Goal: Communication & Community: Ask a question

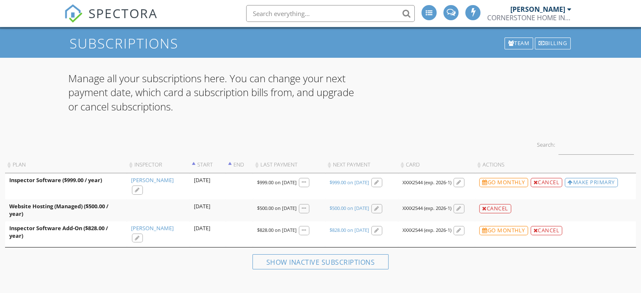
scroll to position [29, 0]
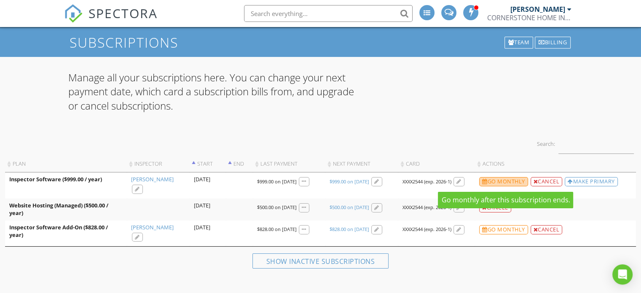
click at [504, 180] on div "Go monthly" at bounding box center [503, 181] width 49 height 9
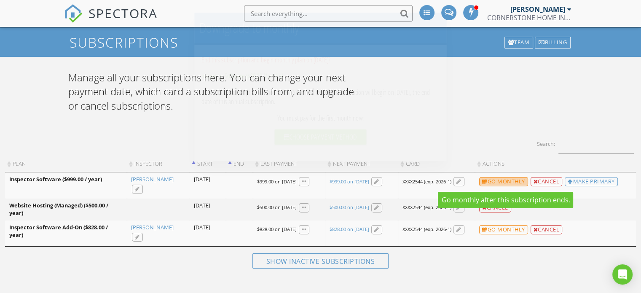
scroll to position [28, 0]
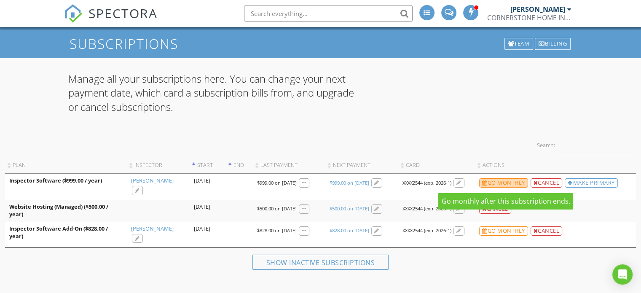
click at [522, 182] on div "Go monthly" at bounding box center [503, 182] width 49 height 9
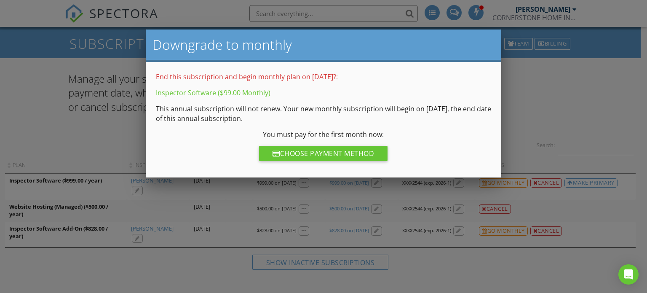
click at [567, 110] on div at bounding box center [323, 141] width 647 height 366
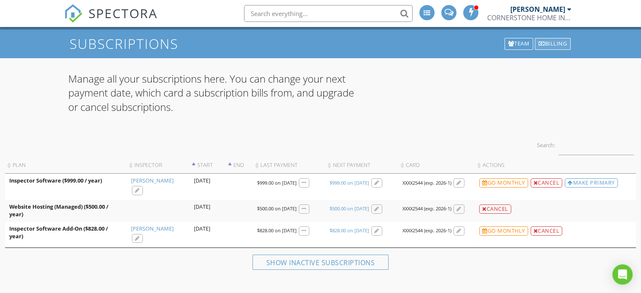
click at [558, 43] on div "Billing" at bounding box center [553, 44] width 36 height 12
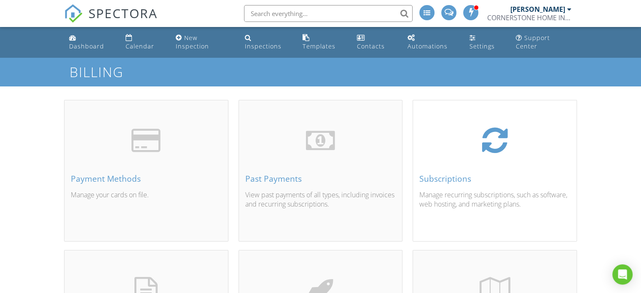
click at [488, 169] on div "Subscriptions Manage recurring subscriptions, such as software, web hosting, an…" at bounding box center [495, 181] width 164 height 121
click at [0, 0] on div at bounding box center [0, 0] width 0 height 0
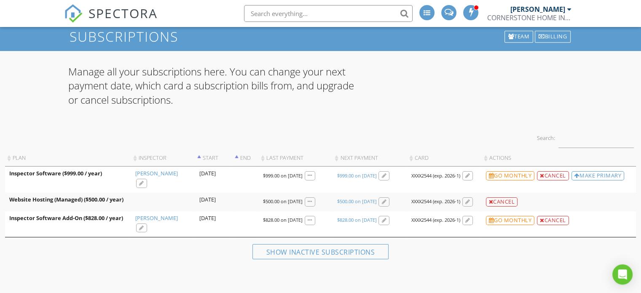
scroll to position [35, 0]
click at [511, 36] on div at bounding box center [511, 36] width 6 height 5
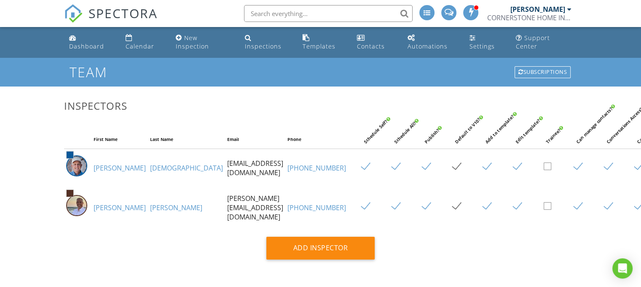
click at [468, 11] on span at bounding box center [471, 12] width 8 height 7
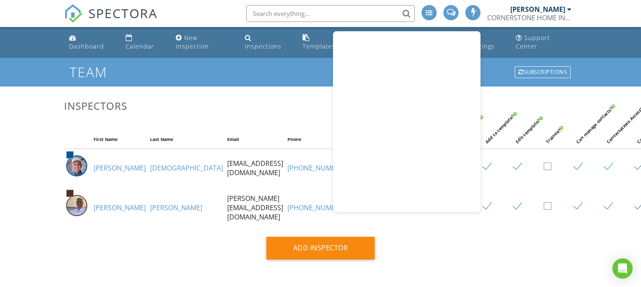
click at [448, 13] on span at bounding box center [450, 12] width 9 height 7
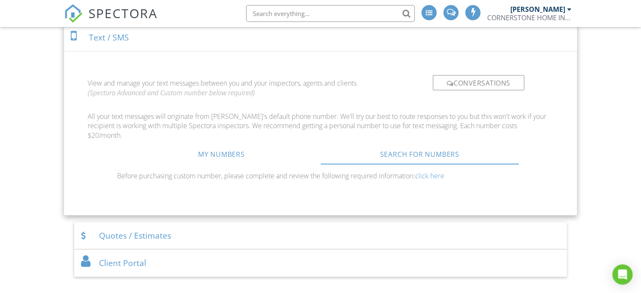
scroll to position [298, 0]
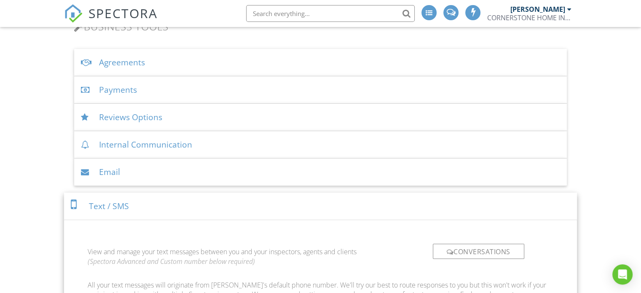
click at [136, 115] on div "Reviews Options" at bounding box center [320, 117] width 493 height 27
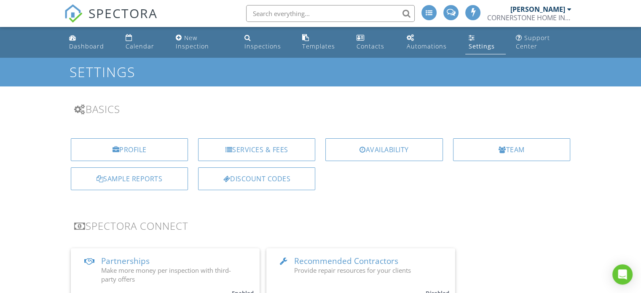
click at [568, 8] on div at bounding box center [569, 9] width 4 height 7
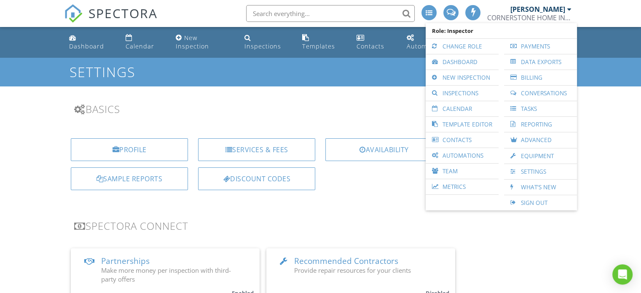
click at [568, 8] on div at bounding box center [569, 9] width 4 height 7
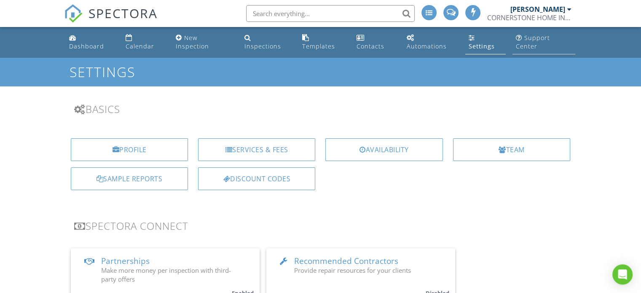
click at [529, 42] on div "Support Center" at bounding box center [533, 42] width 34 height 16
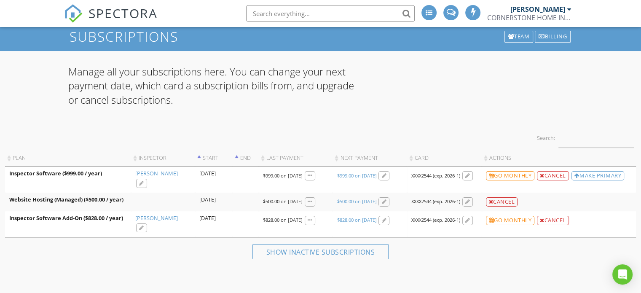
scroll to position [35, 0]
click at [427, 11] on span at bounding box center [429, 12] width 7 height 7
click at [0, 0] on div at bounding box center [0, 0] width 0 height 0
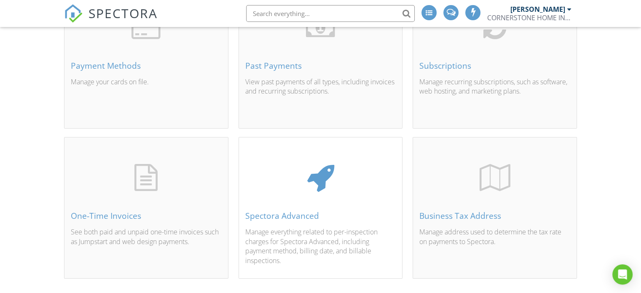
scroll to position [128, 0]
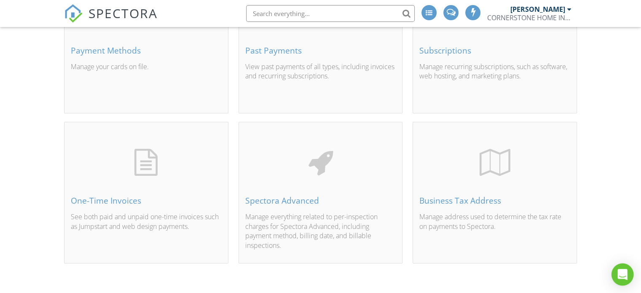
click at [621, 274] on icon "Open Intercom Messenger" at bounding box center [622, 274] width 10 height 11
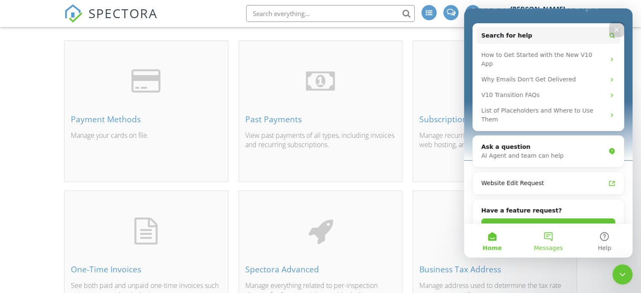
scroll to position [44, 0]
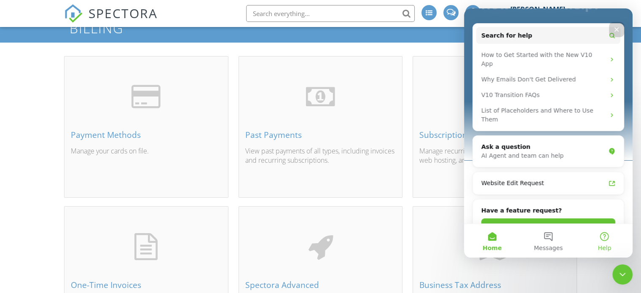
click at [603, 236] on button "Help" at bounding box center [604, 241] width 56 height 34
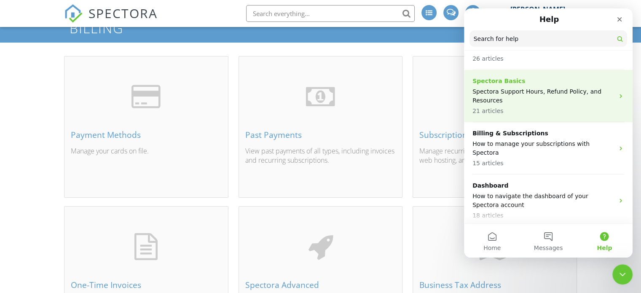
scroll to position [84, 0]
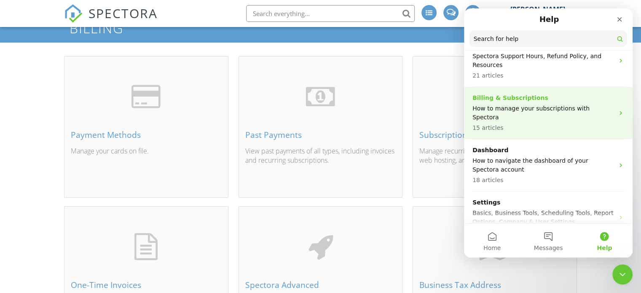
click at [550, 113] on div "Billing & Subscriptions How to manage your subscriptions with Spectora 15 artic…" at bounding box center [543, 113] width 142 height 39
click at [550, 113] on main "Help Search for help 17 collections New User Resources Tips and tricks to get s…" at bounding box center [548, 132] width 169 height 249
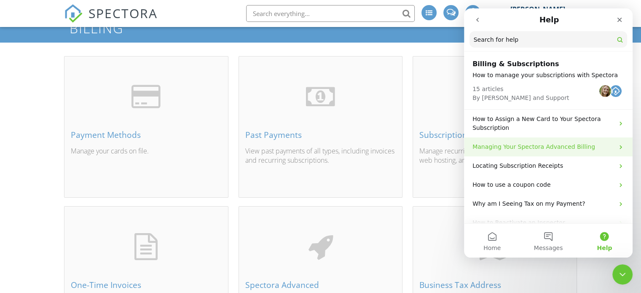
click at [565, 153] on div "Managing Your Spectora Advanced Billing" at bounding box center [548, 146] width 169 height 19
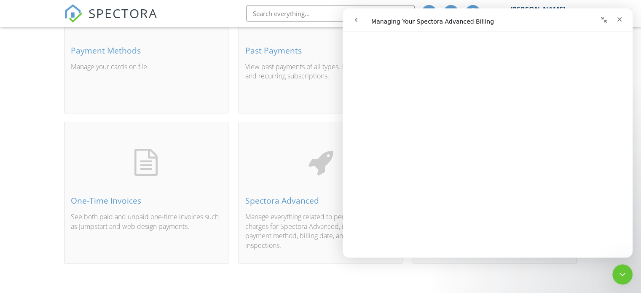
scroll to position [295, 0]
click at [619, 21] on icon "Close" at bounding box center [619, 19] width 7 height 7
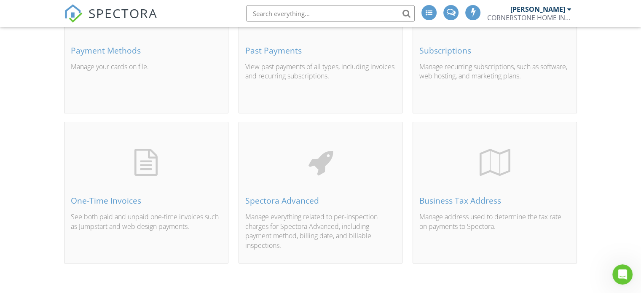
scroll to position [0, 0]
click at [474, 84] on p "Manage recurring subscriptions, such as software, web hosting, and marketing pl…" at bounding box center [494, 81] width 151 height 38
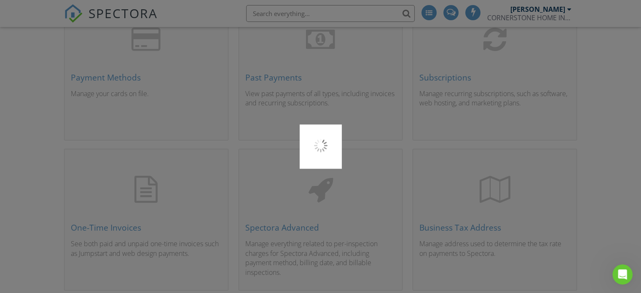
scroll to position [86, 0]
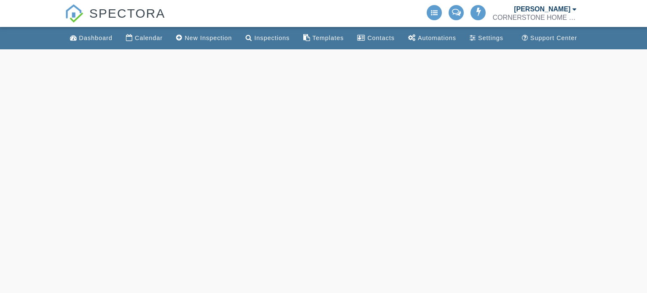
click at [541, 13] on div "CORNERSTONE HOME INSPECTIONS" at bounding box center [535, 17] width 84 height 8
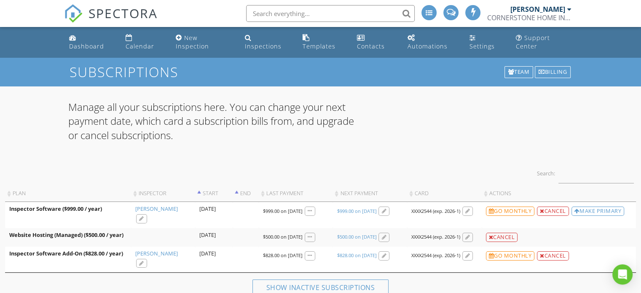
click at [528, 7] on div "[PERSON_NAME]" at bounding box center [537, 9] width 55 height 8
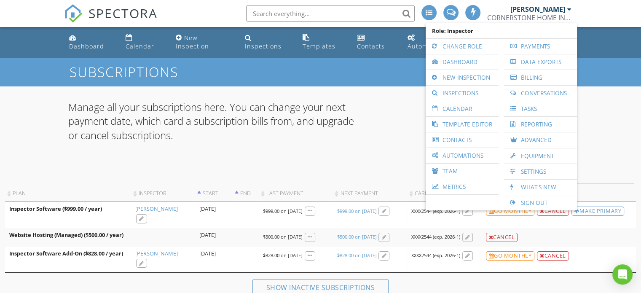
click at [537, 76] on link "Billing" at bounding box center [540, 77] width 64 height 15
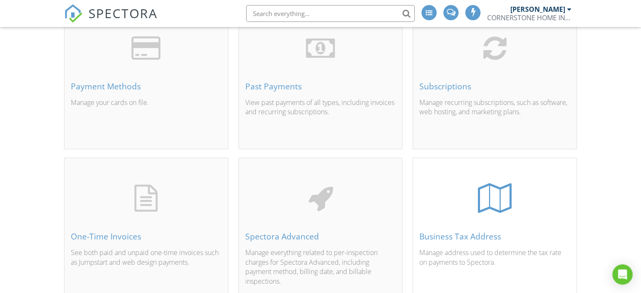
scroll to position [44, 0]
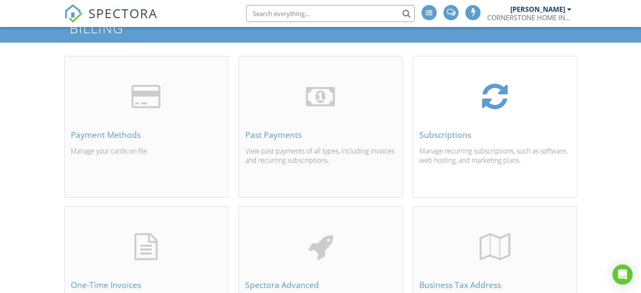
click at [473, 146] on p "Manage recurring subscriptions, such as software, web hosting, and marketing pl…" at bounding box center [494, 165] width 151 height 38
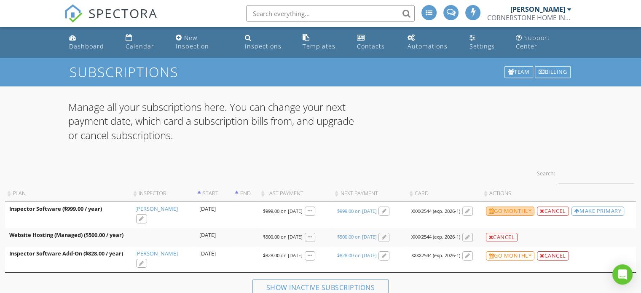
click at [507, 211] on div "Go monthly" at bounding box center [510, 210] width 49 height 9
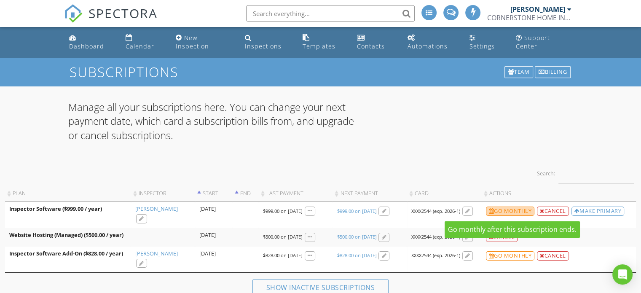
click at [507, 211] on div "Go monthly" at bounding box center [510, 210] width 49 height 9
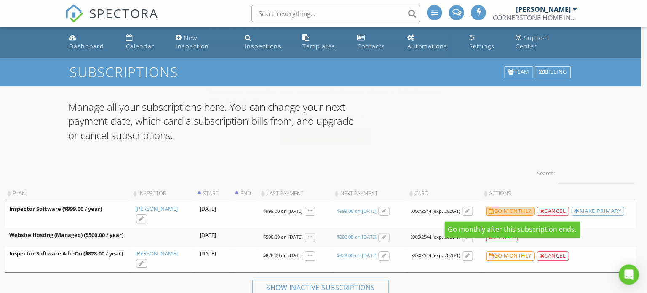
click at [507, 211] on div at bounding box center [323, 141] width 647 height 366
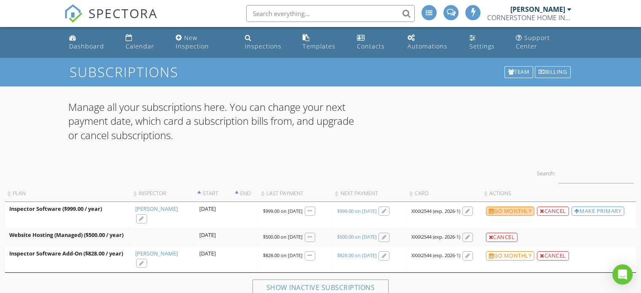
click at [504, 210] on div "Go monthly" at bounding box center [510, 210] width 49 height 9
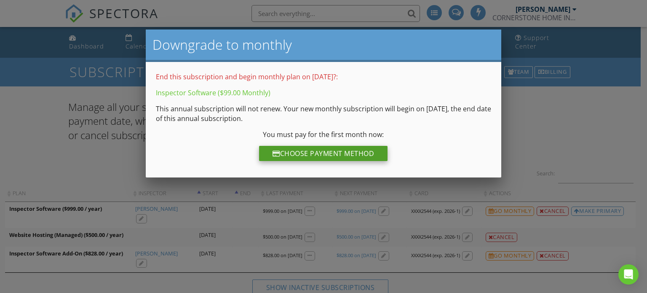
click at [312, 152] on div "Choose Payment Method" at bounding box center [323, 153] width 129 height 15
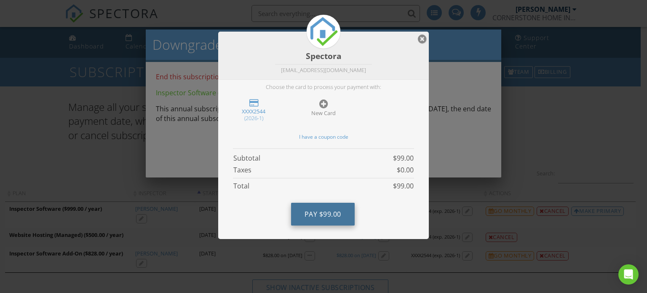
click at [335, 212] on span "$99.00" at bounding box center [330, 213] width 22 height 9
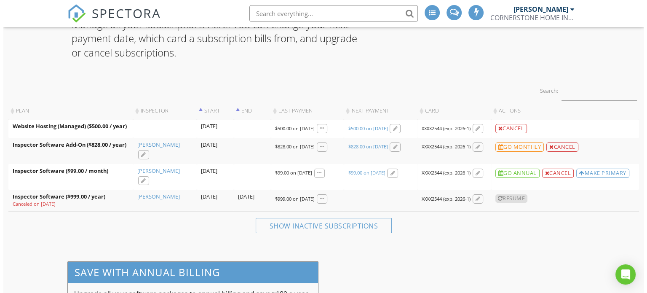
scroll to position [84, 0]
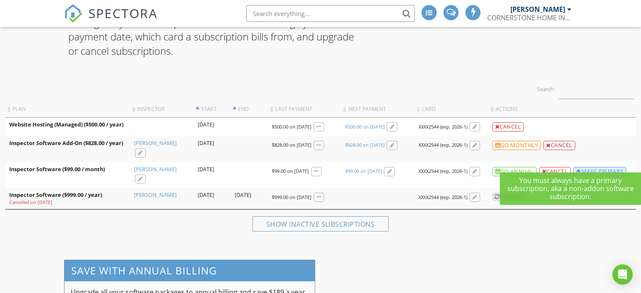
click at [592, 167] on div "Make Primary" at bounding box center [599, 171] width 53 height 9
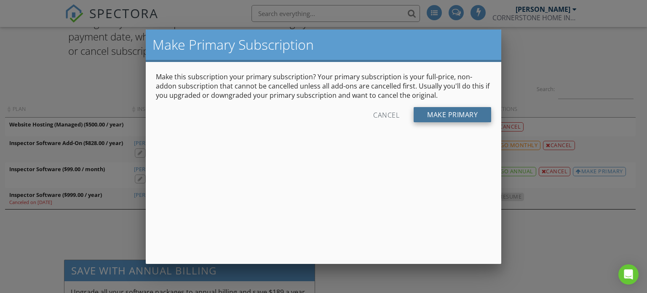
click at [441, 111] on div "Make Primary" at bounding box center [453, 114] width 78 height 15
click at [0, 0] on div at bounding box center [0, 0] width 0 height 0
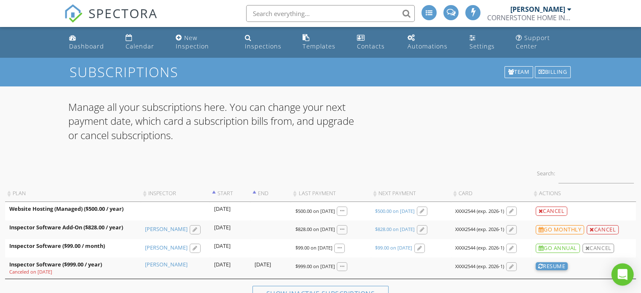
click at [625, 273] on icon "Open Intercom Messenger" at bounding box center [622, 274] width 10 height 11
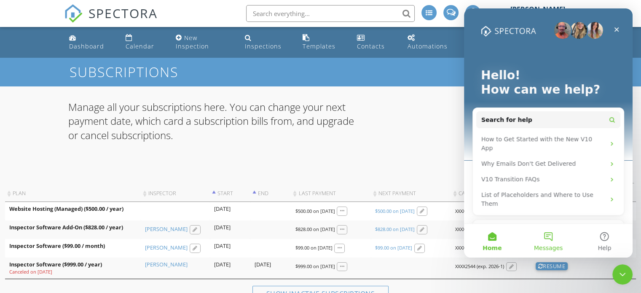
click at [547, 237] on button "Messages" at bounding box center [548, 241] width 56 height 34
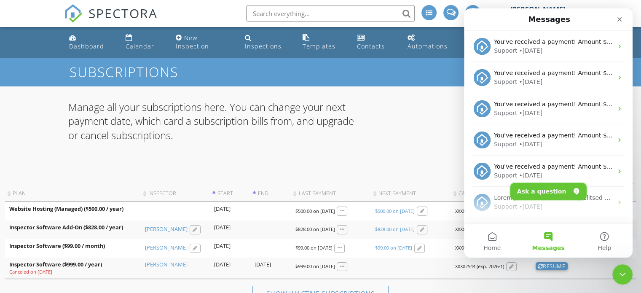
click at [555, 190] on button "Ask a question" at bounding box center [548, 191] width 76 height 17
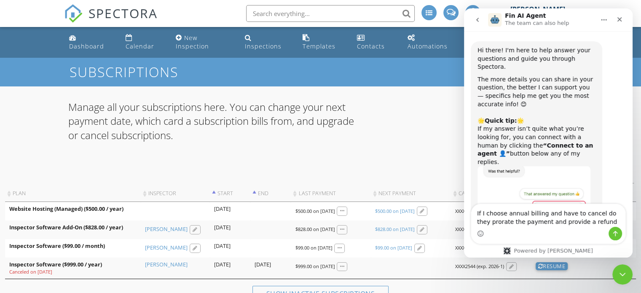
type textarea "If I choose annual billing and have to cancel do they prorate the payment and p…"
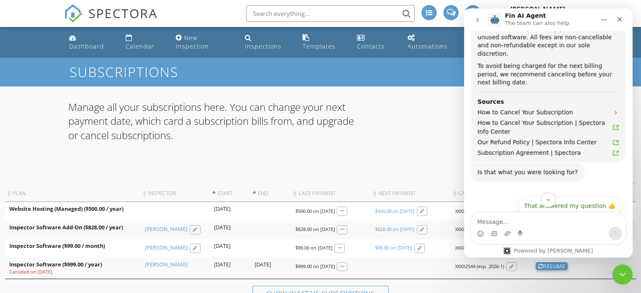
scroll to position [313, 0]
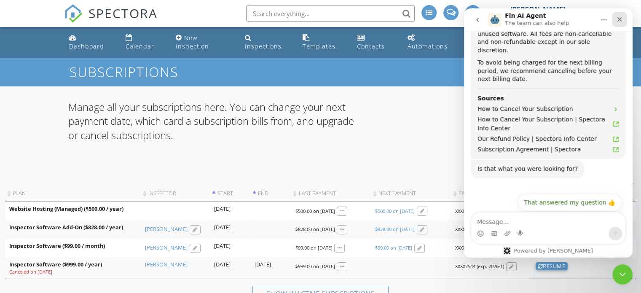
click at [618, 18] on icon "Close" at bounding box center [619, 19] width 7 height 7
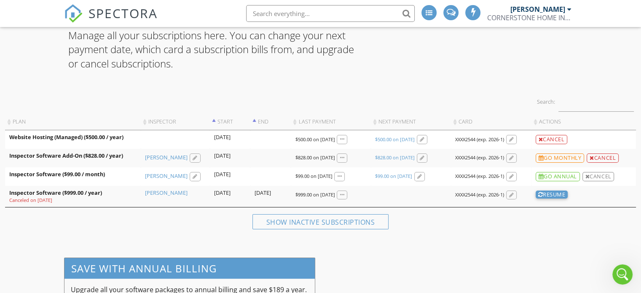
scroll to position [0, 0]
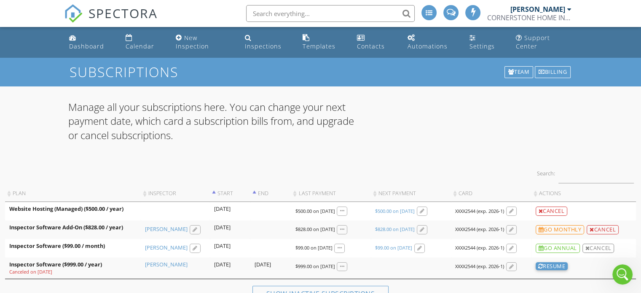
click at [532, 14] on div "CORNERSTONE HOME INSPECTIONS" at bounding box center [529, 17] width 84 height 8
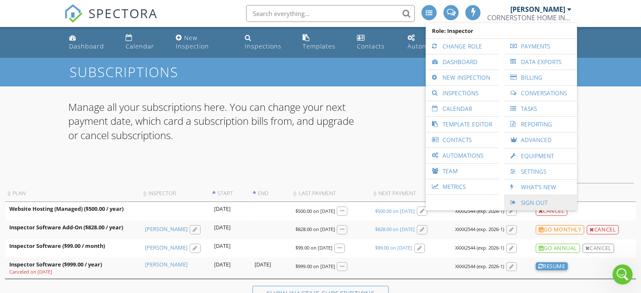
click at [541, 199] on link "Sign Out" at bounding box center [540, 202] width 64 height 15
